Goal: Information Seeking & Learning: Check status

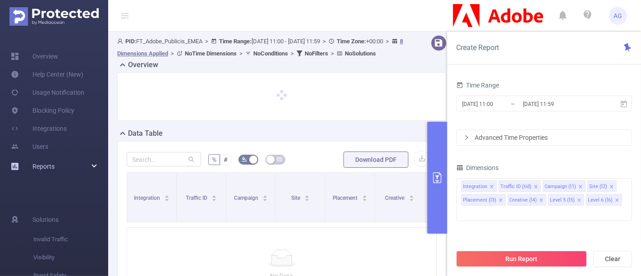
click at [55, 169] on div "Reports" at bounding box center [54, 166] width 108 height 18
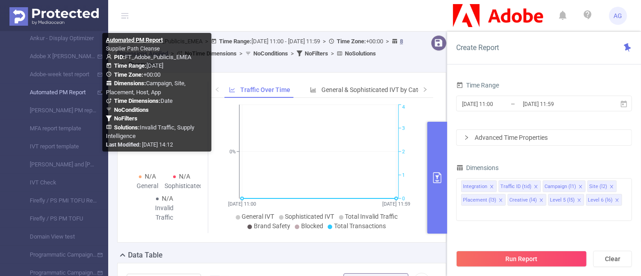
click at [75, 95] on link "Automated PM Report" at bounding box center [57, 92] width 79 height 18
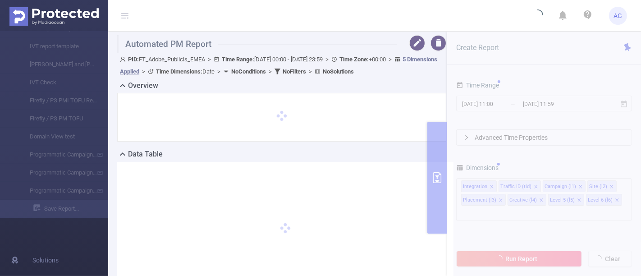
type input "[DATE] 00:00"
type input "[DATE] 23:59"
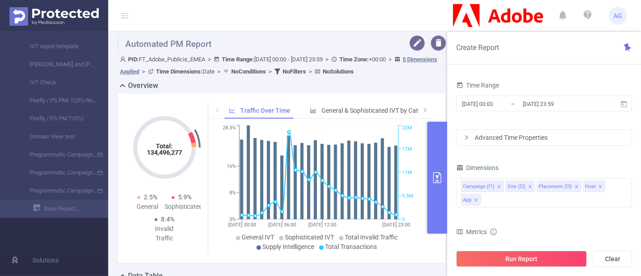
click at [391, 16] on header "AG" at bounding box center [320, 16] width 641 height 32
click at [409, 50] on button "button" at bounding box center [417, 43] width 16 height 16
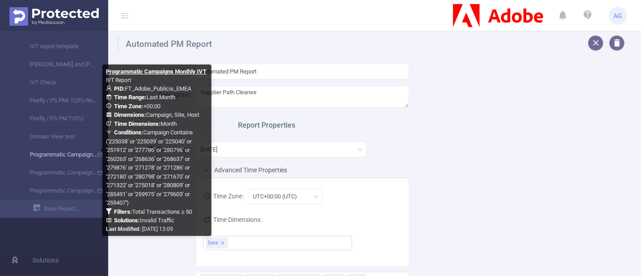
click at [49, 158] on link "Programmatic Campaigns Monthly IVT" at bounding box center [57, 155] width 79 height 18
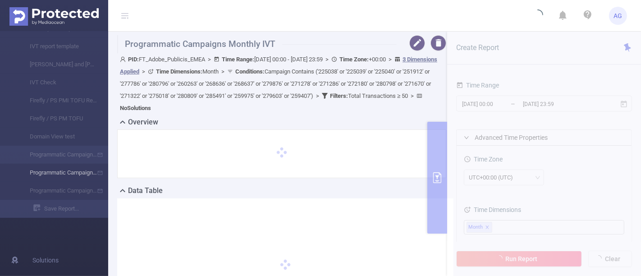
click at [54, 181] on li "Programmatic Campaigns Monthly MFA" at bounding box center [54, 173] width 108 height 18
click at [55, 178] on li "Programmatic Campaigns Monthly MFA" at bounding box center [54, 173] width 108 height 18
click at [59, 155] on li "Programmatic Campaigns Monthly IVT" at bounding box center [54, 155] width 108 height 18
click at [59, 169] on li "Programmatic Campaigns Monthly MFA" at bounding box center [54, 173] width 108 height 18
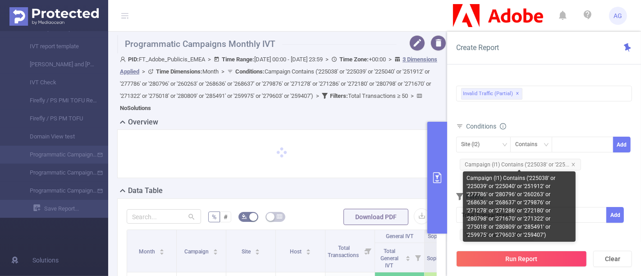
click at [538, 166] on span "Campaign (l1) Contains ('225038' or '225..." at bounding box center [520, 165] width 121 height 12
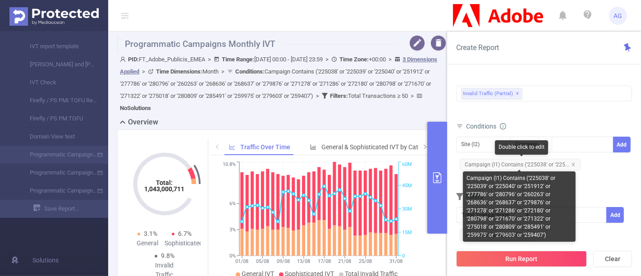
click at [513, 167] on span "Campaign (l1) Contains ('225038' or '225..." at bounding box center [520, 165] width 121 height 12
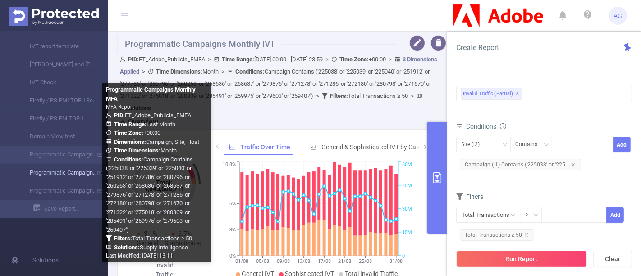
click at [59, 168] on link "Programmatic Campaigns Monthly MFA" at bounding box center [57, 173] width 79 height 18
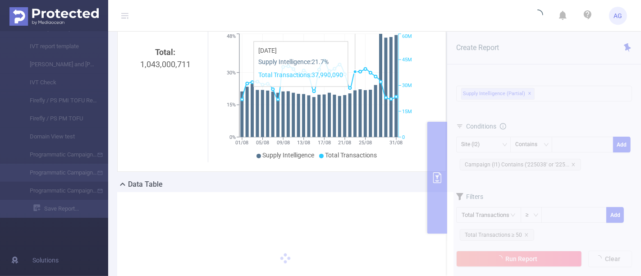
scroll to position [235, 0]
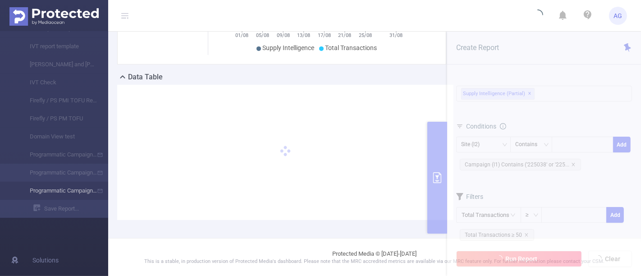
click at [62, 197] on li "Programmatic Campaigns Monthly Blocked" at bounding box center [54, 191] width 108 height 18
click at [64, 152] on li "Programmatic Campaigns Monthly IVT" at bounding box center [54, 155] width 108 height 18
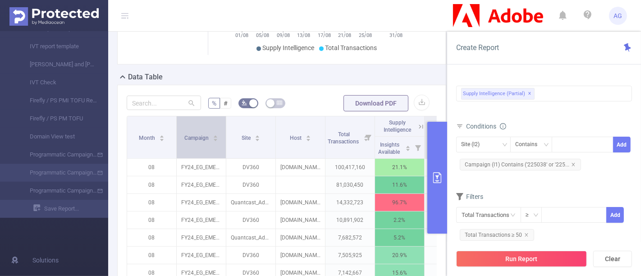
click at [219, 141] on div "Campaign" at bounding box center [201, 136] width 34 height 9
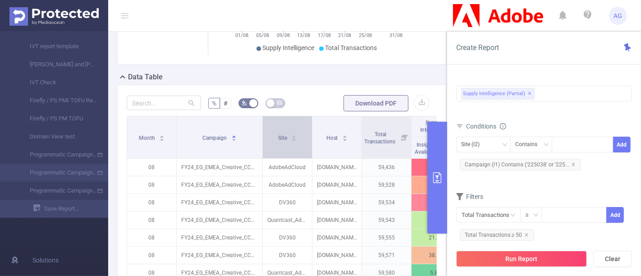
drag, startPoint x: 225, startPoint y: 137, endPoint x: 261, endPoint y: 137, distance: 36.5
click at [261, 137] on span at bounding box center [262, 137] width 5 height 42
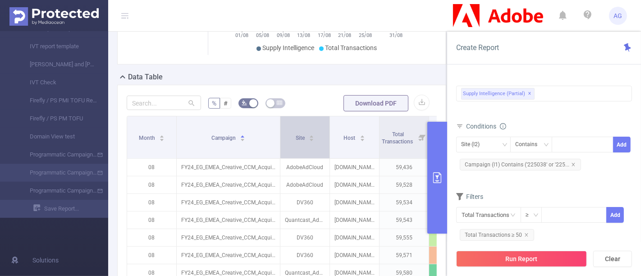
click at [279, 138] on span at bounding box center [280, 137] width 5 height 42
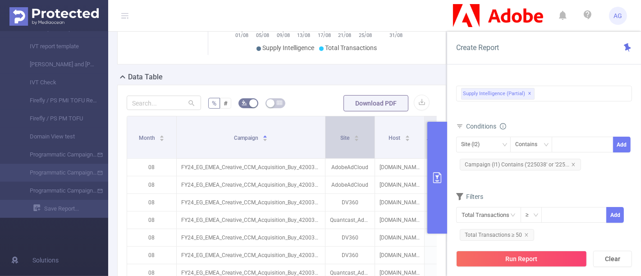
drag, startPoint x: 279, startPoint y: 137, endPoint x: 324, endPoint y: 138, distance: 45.1
click at [324, 138] on span at bounding box center [325, 137] width 5 height 42
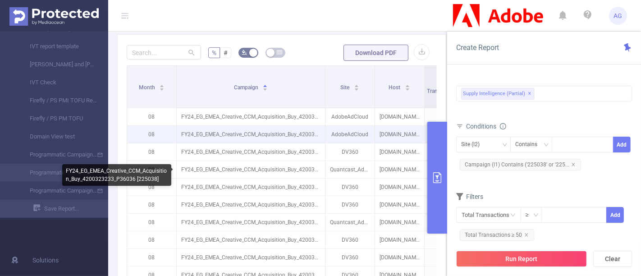
scroll to position [285, 0]
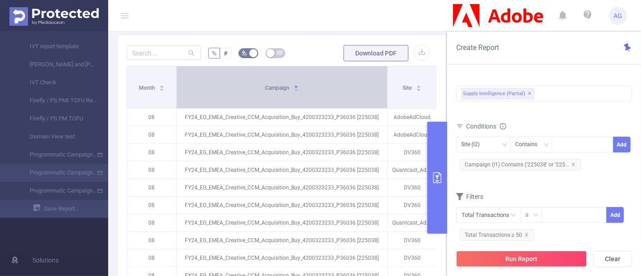
drag, startPoint x: 323, startPoint y: 83, endPoint x: 385, endPoint y: 79, distance: 62.3
click at [385, 79] on span at bounding box center [387, 87] width 5 height 42
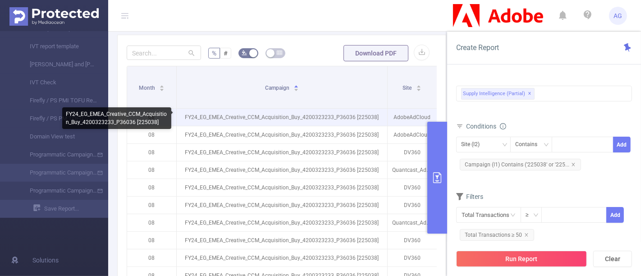
scroll to position [425, 0]
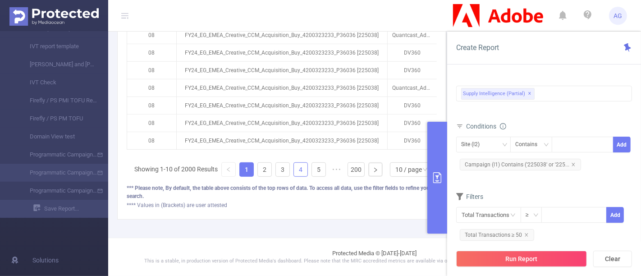
click at [294, 164] on link "4" at bounding box center [301, 170] width 14 height 14
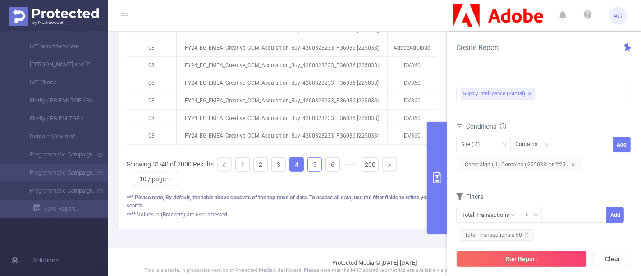
click at [315, 169] on link "5" at bounding box center [315, 165] width 14 height 14
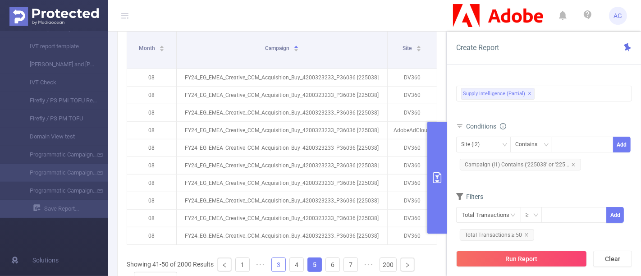
click at [282, 271] on link "3" at bounding box center [279, 265] width 14 height 14
click at [318, 268] on link "5" at bounding box center [319, 265] width 14 height 14
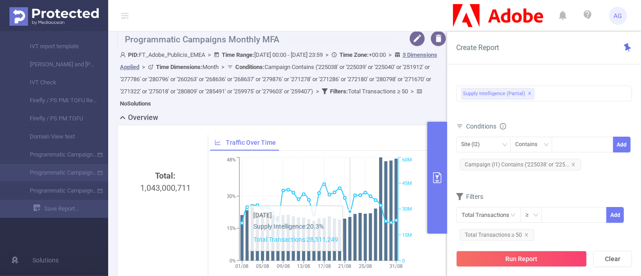
scroll to position [0, 0]
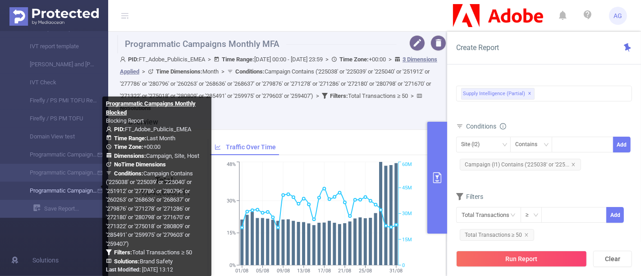
click at [68, 186] on link "Programmatic Campaigns Monthly Blocked" at bounding box center [57, 191] width 79 height 18
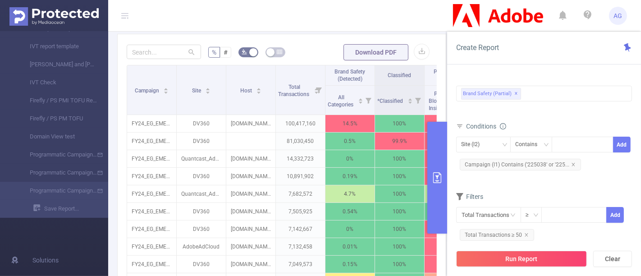
scroll to position [200, 0]
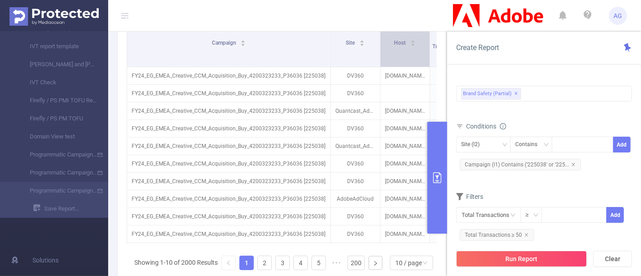
drag, startPoint x: 173, startPoint y: 46, endPoint x: 328, endPoint y: 57, distance: 154.5
click at [328, 57] on span at bounding box center [330, 42] width 5 height 49
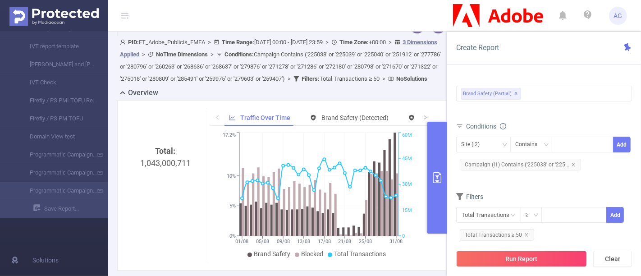
scroll to position [0, 0]
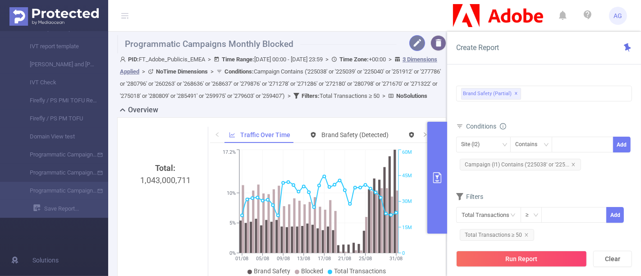
click at [409, 41] on button "button" at bounding box center [417, 43] width 16 height 16
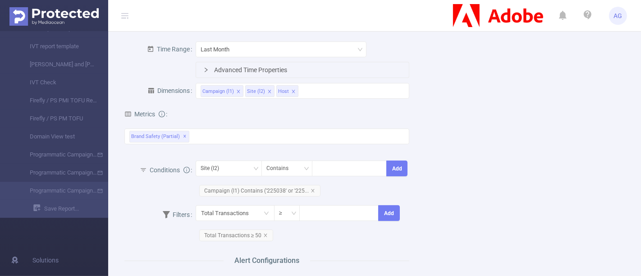
scroll to position [150, 0]
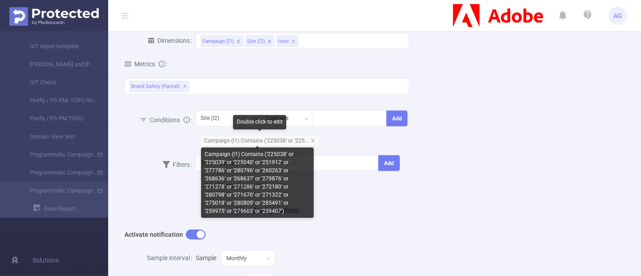
click at [284, 132] on div "Double click to edit" at bounding box center [259, 124] width 53 height 18
click at [282, 139] on span "Campaign (l1) Contains ('225038' or '225..." at bounding box center [259, 141] width 121 height 12
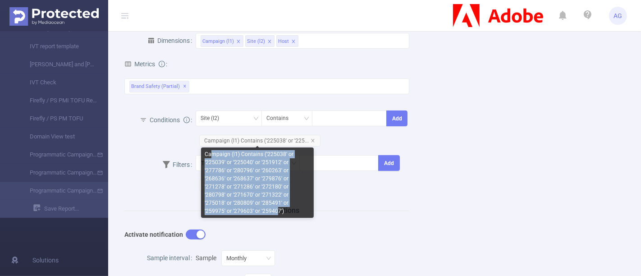
drag, startPoint x: 211, startPoint y: 157, endPoint x: 283, endPoint y: 202, distance: 84.8
click at [283, 202] on div "Campaign (l1) Contains ('225038' or '225039' or '225040' or '251912' or '277786…" at bounding box center [257, 182] width 113 height 70
copy div "mpaign (l1) Contains ('225038' or '225039' or '225040' or '251912' or '277786' …"
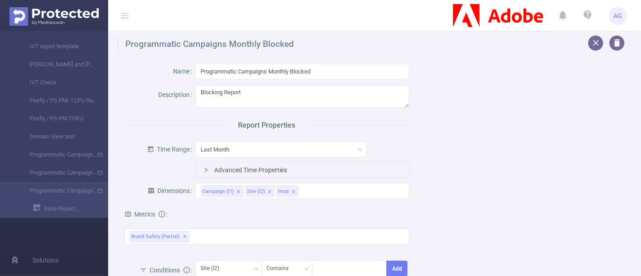
scroll to position [0, 0]
click at [202, 173] on div "Advanced Time Properties" at bounding box center [302, 169] width 213 height 15
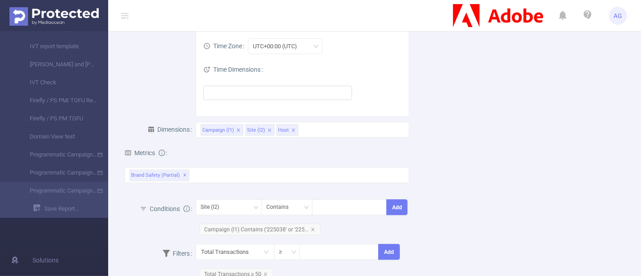
scroll to position [50, 0]
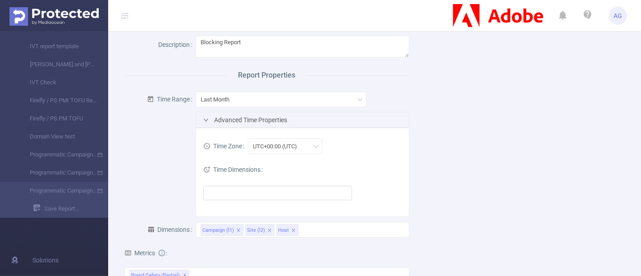
click at [206, 124] on div "Advanced Time Properties" at bounding box center [302, 119] width 213 height 15
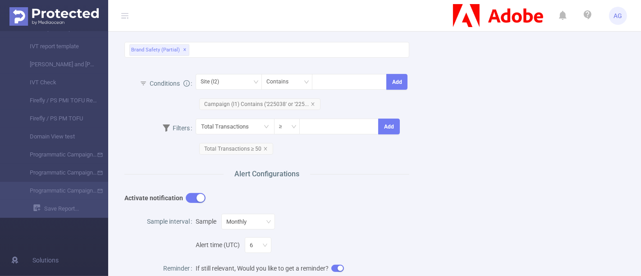
scroll to position [129, 0]
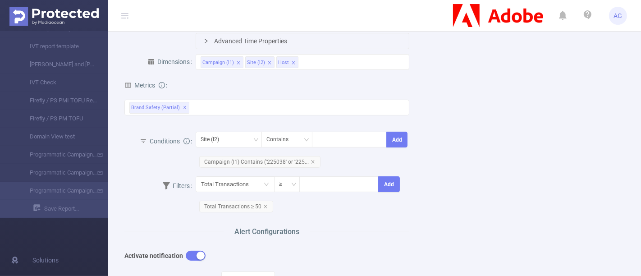
click at [569, 172] on div "Name Programmatic Campaigns Monthly Blocked Description Blocking Report Report …" at bounding box center [371, 223] width 515 height 598
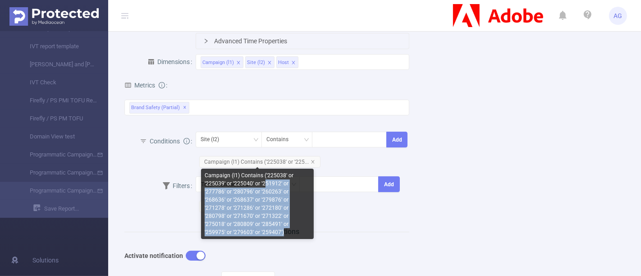
drag, startPoint x: 289, startPoint y: 227, endPoint x: 262, endPoint y: 179, distance: 54.3
click at [262, 179] on div "Campaign (l1) Contains ('225038' or '225039' or '225040' or '251912' or '277786…" at bounding box center [257, 204] width 113 height 70
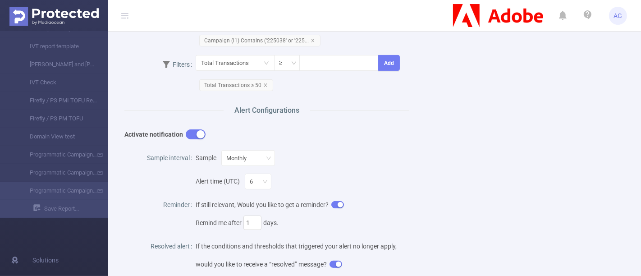
scroll to position [200, 0]
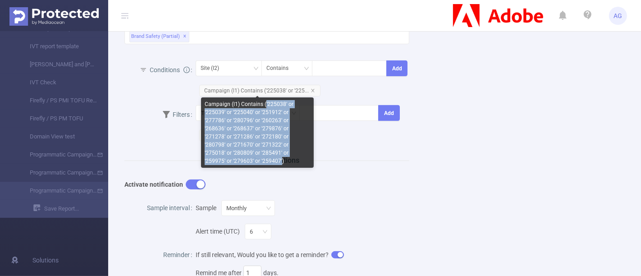
drag, startPoint x: 264, startPoint y: 104, endPoint x: 286, endPoint y: 155, distance: 55.7
click at [286, 155] on div "Campaign (l1) Contains ('225038' or '225039' or '225040' or '251912' or '277786…" at bounding box center [257, 132] width 113 height 70
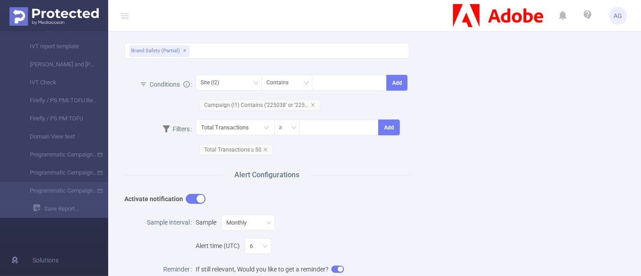
scroll to position [0, 0]
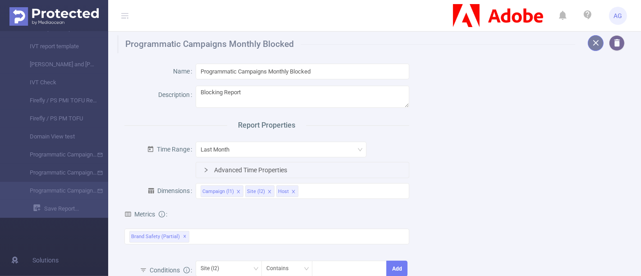
click at [588, 49] on button "button" at bounding box center [596, 43] width 16 height 16
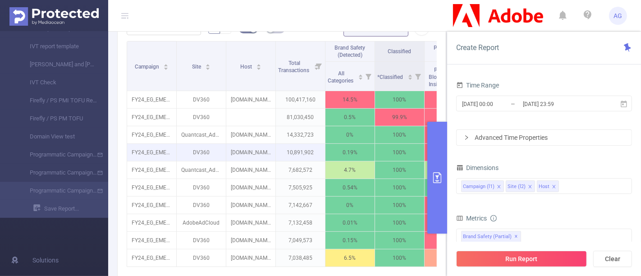
scroll to position [300, 0]
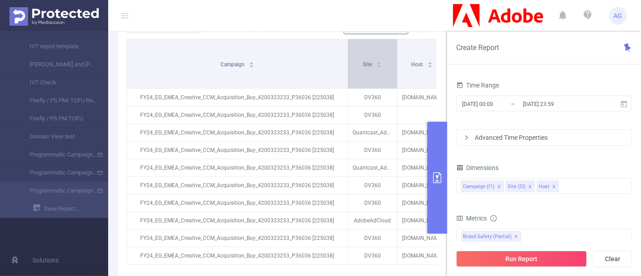
drag, startPoint x: 175, startPoint y: 75, endPoint x: 346, endPoint y: 77, distance: 171.2
click at [346, 77] on span at bounding box center [347, 63] width 5 height 49
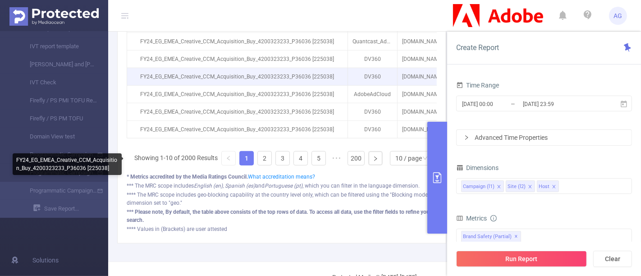
scroll to position [451, 0]
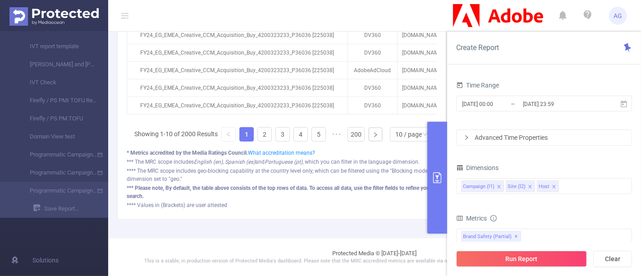
click at [266, 141] on ul "Showing 1-10 of 2000 Results 1 2 3 4 5 ••• 200 10 / page" at bounding box center [285, 134] width 302 height 14
click at [276, 141] on link "3" at bounding box center [283, 135] width 14 height 14
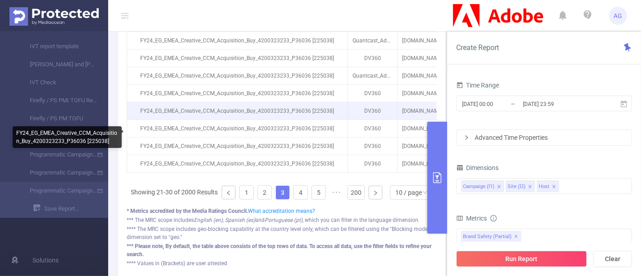
scroll to position [400, 0]
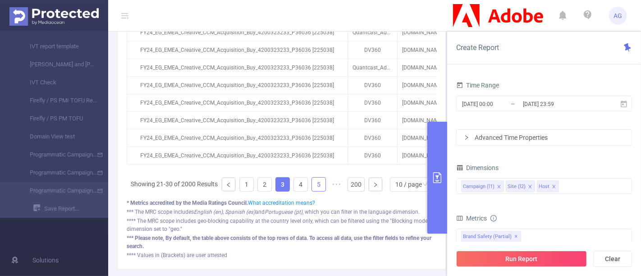
click at [312, 191] on link "5" at bounding box center [319, 185] width 14 height 14
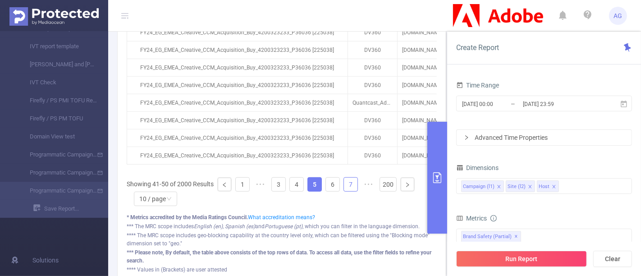
click at [347, 191] on link "7" at bounding box center [351, 185] width 14 height 14
click at [324, 199] on ul "Showing 61-70 of 2000 Results 1 ••• 5 6 7 8 9 ••• 200 10 / page" at bounding box center [282, 191] width 310 height 29
click at [326, 191] on link "8" at bounding box center [333, 185] width 14 height 14
click at [300, 191] on link "7" at bounding box center [297, 185] width 14 height 14
click at [346, 191] on link "9" at bounding box center [351, 185] width 14 height 14
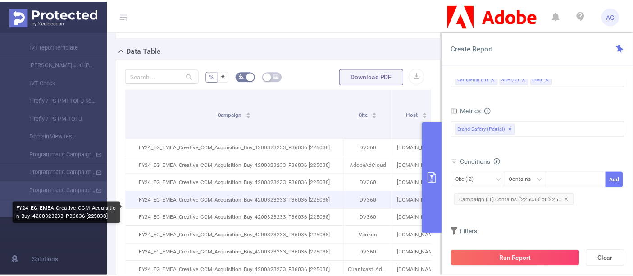
scroll to position [150, 0]
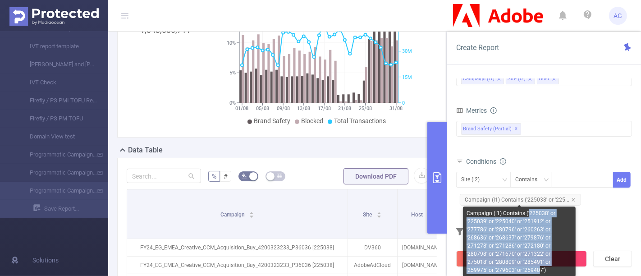
drag, startPoint x: 526, startPoint y: 214, endPoint x: 543, endPoint y: 262, distance: 50.6
click at [543, 262] on div "Campaign (l1) Contains ('225038' or '225039' or '225040' or '251912' or '277786…" at bounding box center [519, 241] width 113 height 70
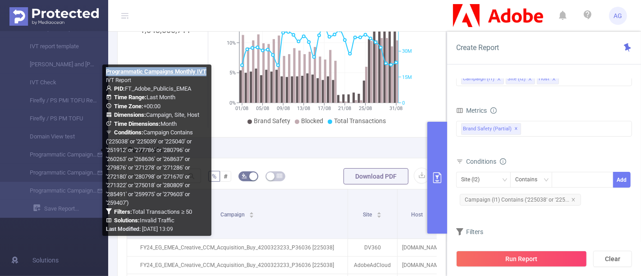
drag, startPoint x: 117, startPoint y: 78, endPoint x: 104, endPoint y: 67, distance: 17.3
click at [104, 67] on div "Programmatic Campaigns Monthly IVT IVT Report PID: FT_Adobe_Publicis_EMEA Time …" at bounding box center [156, 149] width 109 height 171
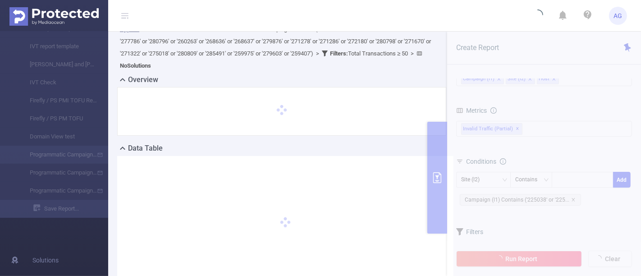
scroll to position [0, 0]
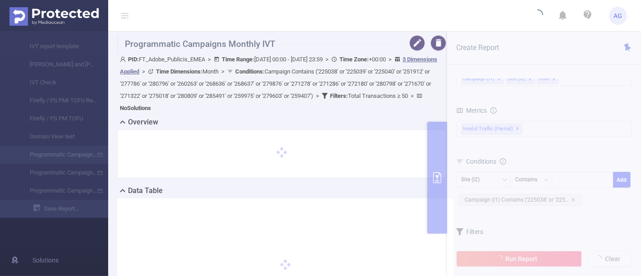
drag, startPoint x: 271, startPoint y: 47, endPoint x: 275, endPoint y: 41, distance: 7.3
click at [275, 41] on h1 "Programmatic Campaigns Monthly IVT" at bounding box center [256, 44] width 279 height 18
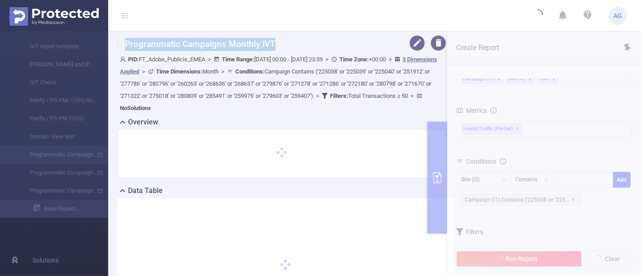
drag, startPoint x: 273, startPoint y: 41, endPoint x: 136, endPoint y: 38, distance: 136.5
click at [136, 38] on h1 "Programmatic Campaigns Monthly IVT" at bounding box center [256, 44] width 279 height 18
copy h1 "Programmatic Campaigns Monthly IVT"
